Goal: Task Accomplishment & Management: Manage account settings

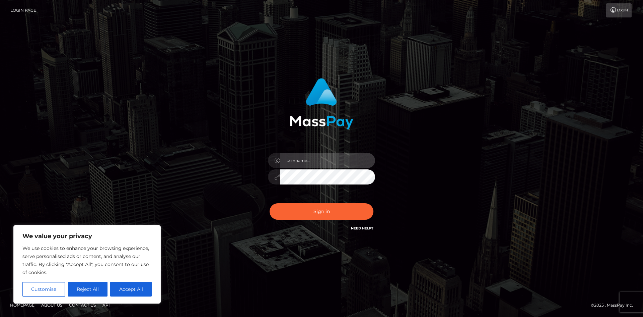
click at [317, 162] on input "text" at bounding box center [327, 160] width 95 height 15
type input "[EMAIL_ADDRESS][DOMAIN_NAME]"
click at [270, 203] on button "Sign in" at bounding box center [322, 211] width 104 height 16
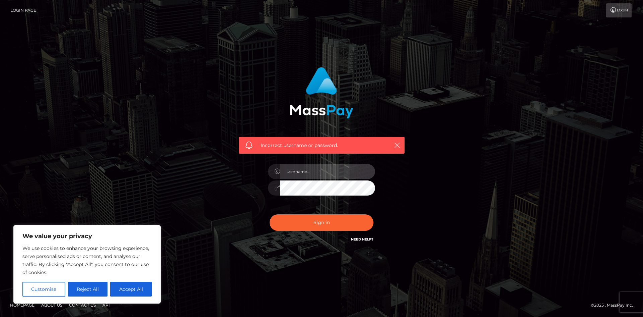
drag, startPoint x: 0, startPoint y: 0, endPoint x: 311, endPoint y: 176, distance: 357.9
click at [311, 176] on input "text" at bounding box center [327, 171] width 95 height 15
type input "[EMAIL_ADDRESS][DOMAIN_NAME]"
click at [270, 214] on button "Sign in" at bounding box center [322, 222] width 104 height 16
drag, startPoint x: 342, startPoint y: 170, endPoint x: 338, endPoint y: 171, distance: 4.1
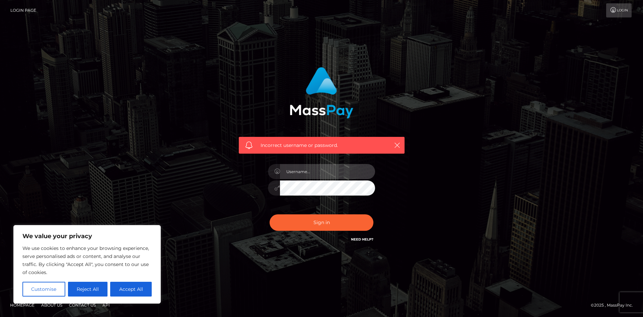
click at [338, 171] on input "text" at bounding box center [327, 171] width 95 height 15
type input "shleyxmarie@gmail.com"
click at [270, 214] on button "Sign in" at bounding box center [322, 222] width 104 height 16
click at [339, 160] on div at bounding box center [321, 184] width 117 height 51
click at [332, 169] on input "text" at bounding box center [327, 171] width 95 height 15
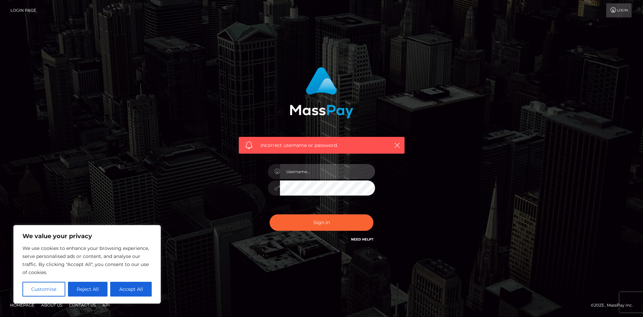
type input "aspynthemermaid"
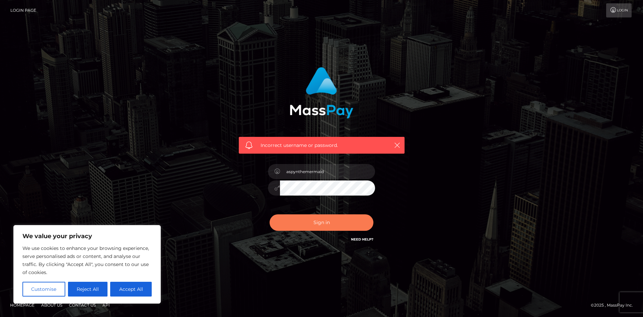
click at [300, 221] on button "Sign in" at bounding box center [322, 222] width 104 height 16
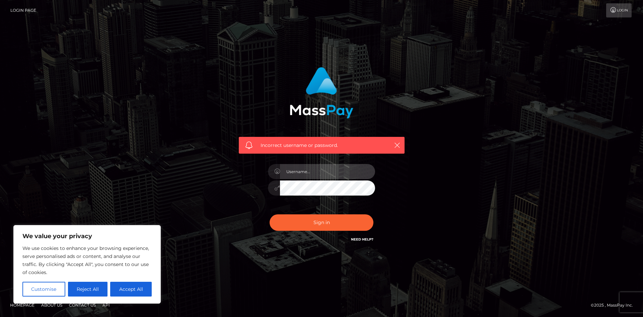
click at [303, 169] on input "text" at bounding box center [327, 171] width 95 height 15
type input "aspynthemermaid"
click at [270, 214] on button "Sign in" at bounding box center [322, 222] width 104 height 16
click at [317, 173] on input "text" at bounding box center [327, 171] width 95 height 15
type input "aspynthemermaid"
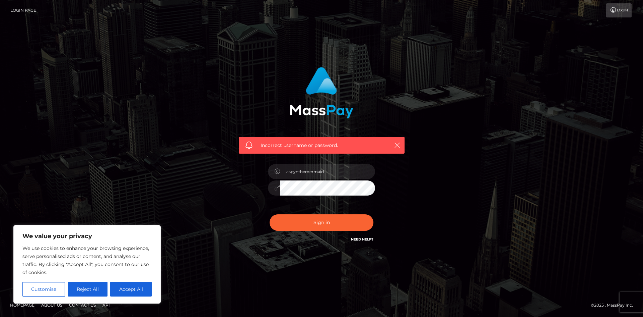
click at [270, 214] on button "Sign in" at bounding box center [322, 222] width 104 height 16
click at [326, 168] on input "text" at bounding box center [327, 171] width 95 height 15
type input "aspynthemermaid"
click at [270, 214] on button "Sign in" at bounding box center [322, 222] width 104 height 16
click at [330, 165] on input "text" at bounding box center [327, 171] width 95 height 15
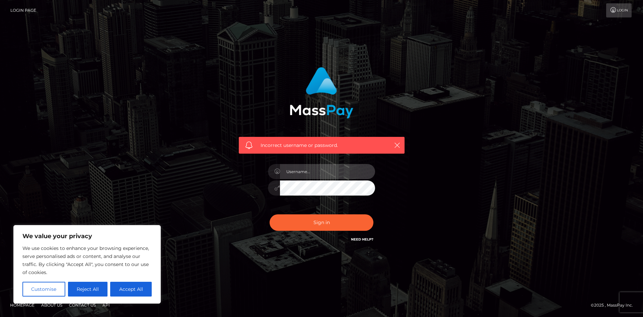
type input "aspynthemermaid"
click at [270, 214] on button "Sign in" at bounding box center [322, 222] width 104 height 16
click at [89, 288] on button "Reject All" at bounding box center [88, 288] width 40 height 15
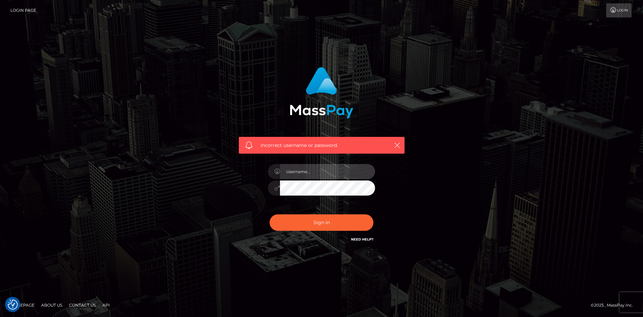
click at [314, 175] on input "text" at bounding box center [327, 171] width 95 height 15
type input "shleyxmarie"
